Goal: Task Accomplishment & Management: Complete application form

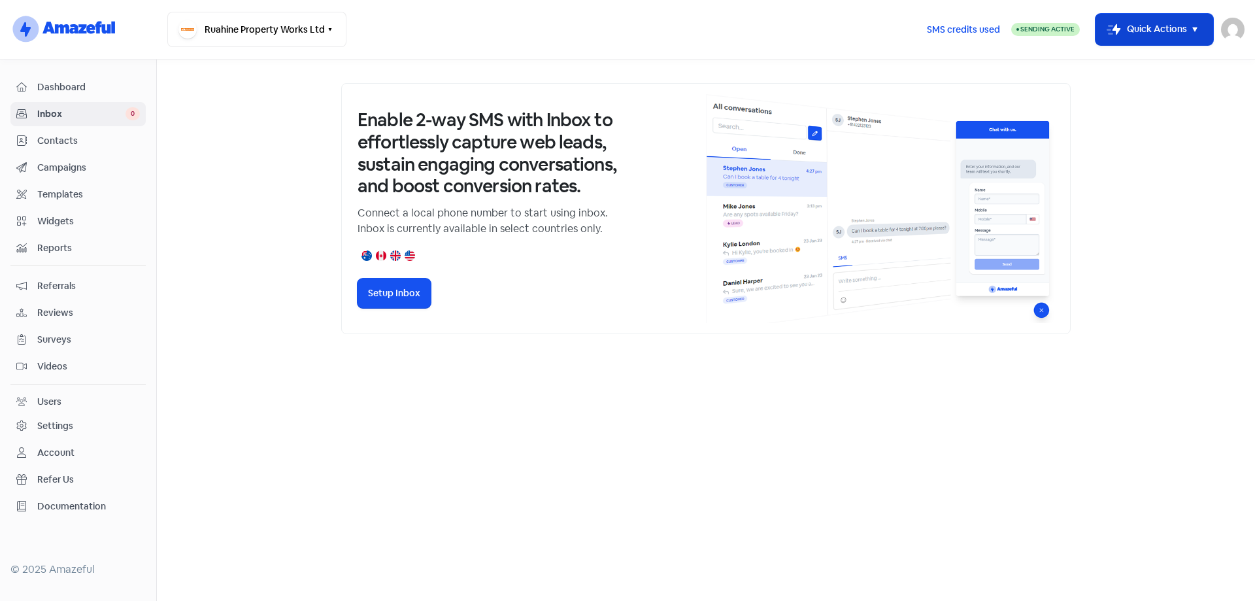
click at [1134, 33] on button "Icon For Thunder-move Quick Actions" at bounding box center [1155, 29] width 118 height 31
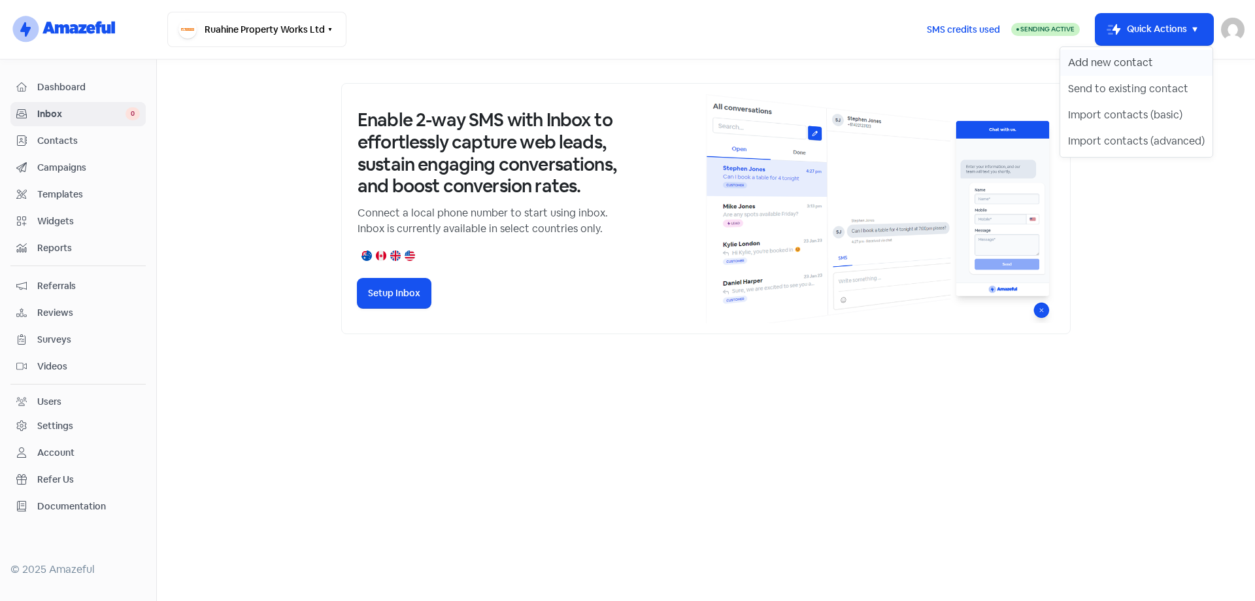
click at [1134, 53] on button "Add new contact" at bounding box center [1136, 63] width 152 height 26
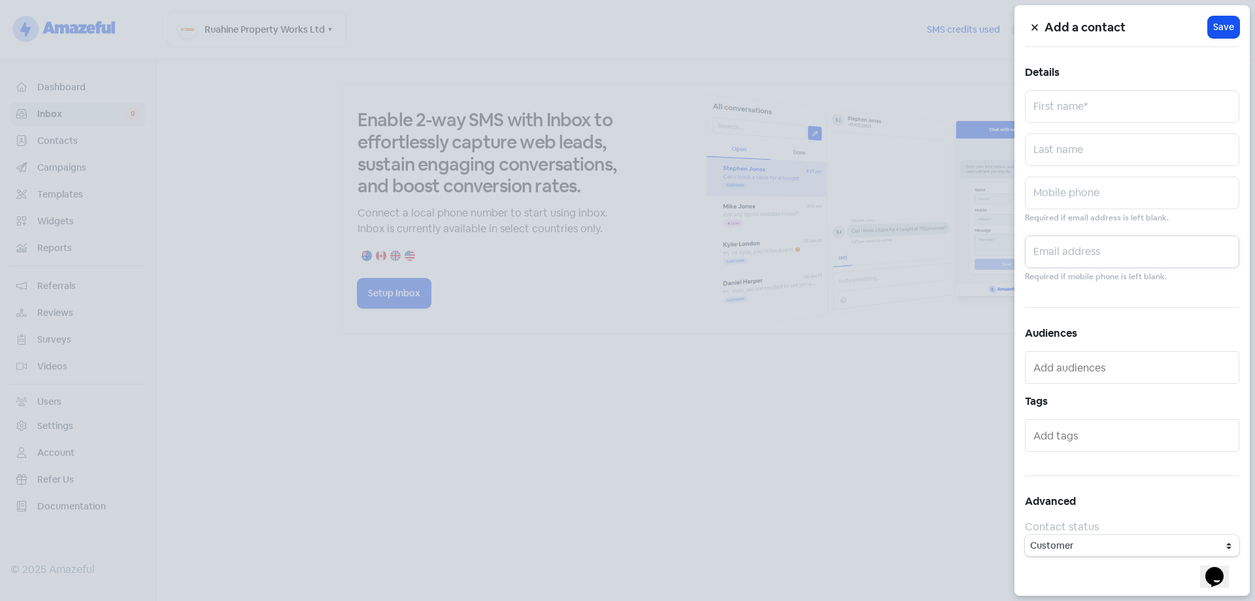
click at [1072, 250] on input "text" at bounding box center [1132, 251] width 214 height 33
paste input "[EMAIL_ADDRESS][DOMAIN_NAME]"
type input "[EMAIL_ADDRESS][DOMAIN_NAME]"
click at [1083, 109] on input "text" at bounding box center [1132, 106] width 214 height 33
type input "[PERSON_NAME]"
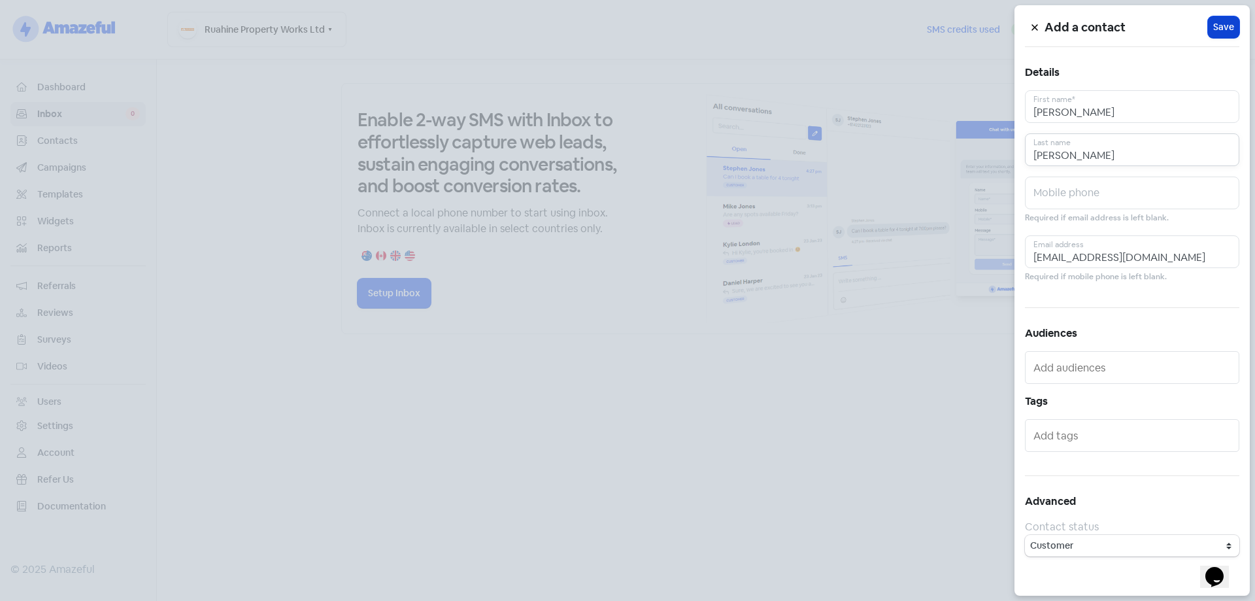
type input "[PERSON_NAME]"
click at [1224, 17] on button "Icon For Loading Save" at bounding box center [1223, 27] width 31 height 22
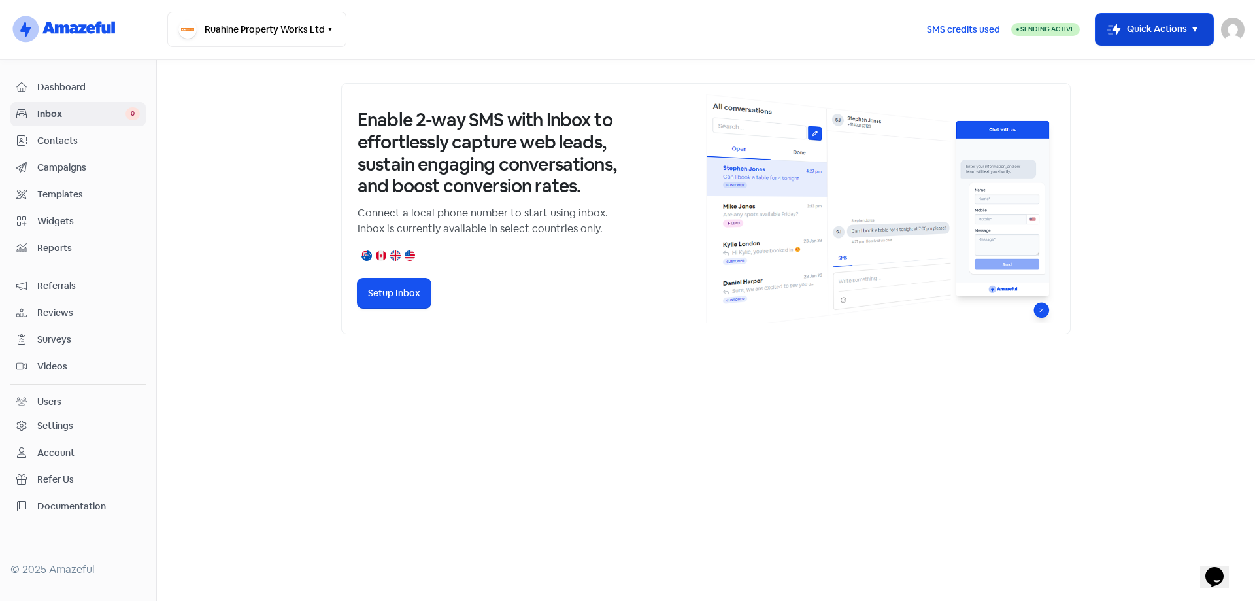
click at [1201, 22] on icon "button" at bounding box center [1195, 30] width 16 height 16
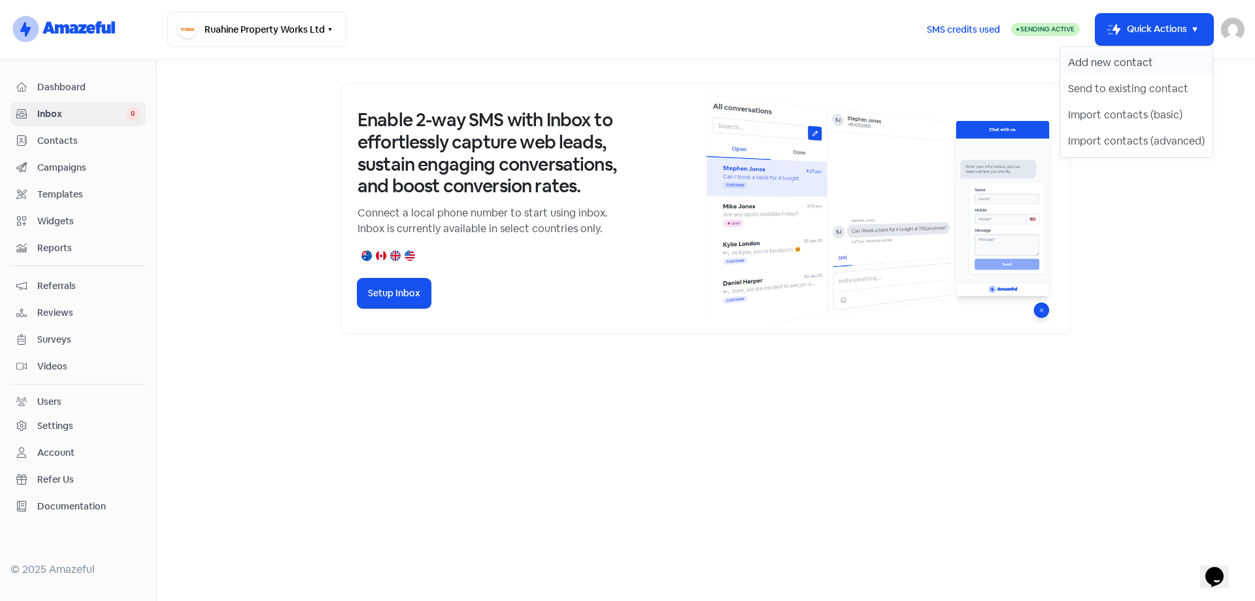
click at [1162, 56] on button "Add new contact" at bounding box center [1136, 63] width 152 height 26
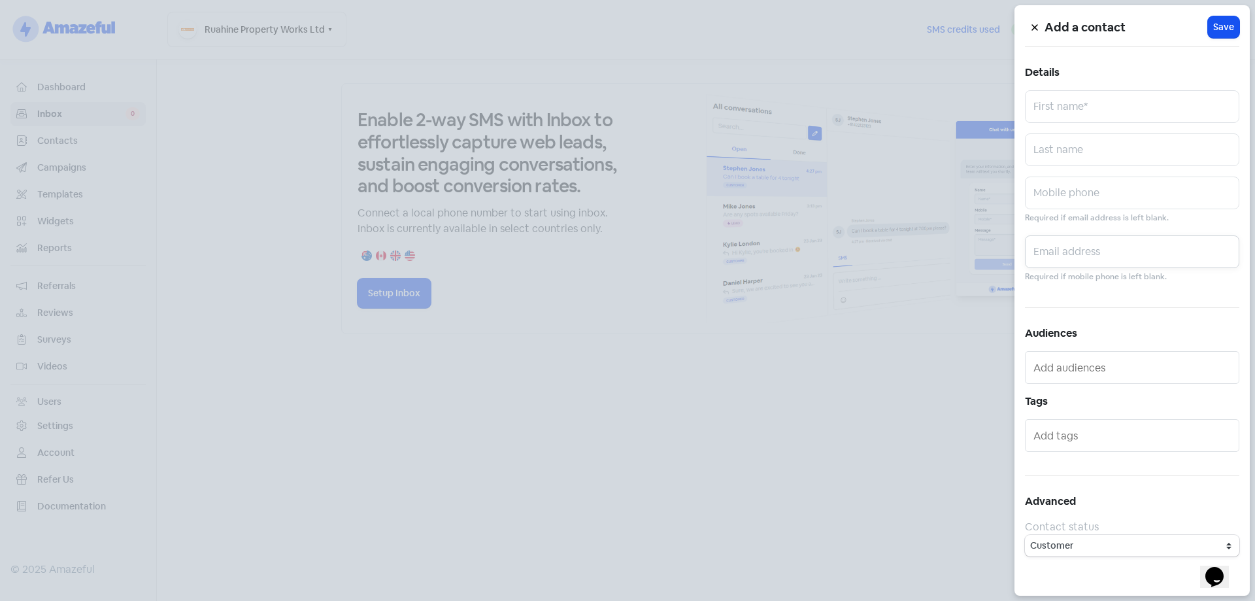
click at [1095, 246] on input "text" at bounding box center [1132, 251] width 214 height 33
paste input "[EMAIL_ADDRESS][DOMAIN_NAME]"
type input "[EMAIL_ADDRESS][DOMAIN_NAME]"
drag, startPoint x: 1089, startPoint y: 128, endPoint x: 1086, endPoint y: 121, distance: 7.7
click at [1088, 127] on div "Add a contact Icon For Loading Save Details First name* Last name Mobile phone …" at bounding box center [1132, 300] width 235 height 590
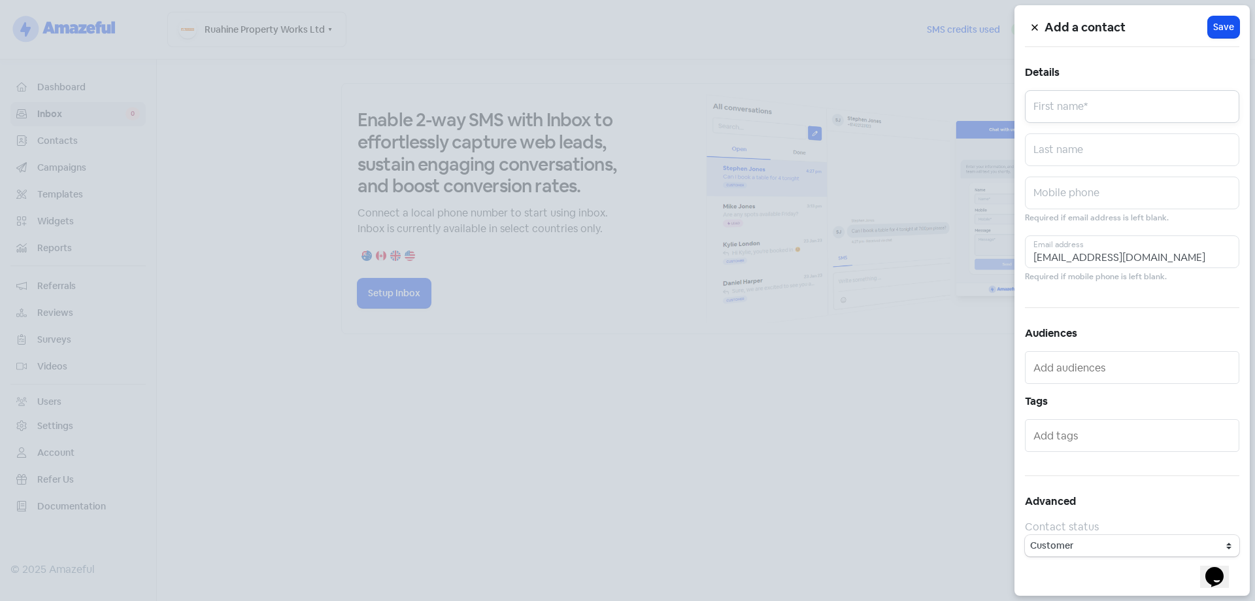
click at [1086, 114] on input "text" at bounding box center [1132, 106] width 214 height 33
type input "[PERSON_NAME]"
click at [1233, 24] on span "Save" at bounding box center [1223, 27] width 21 height 14
